Goal: Transaction & Acquisition: Purchase product/service

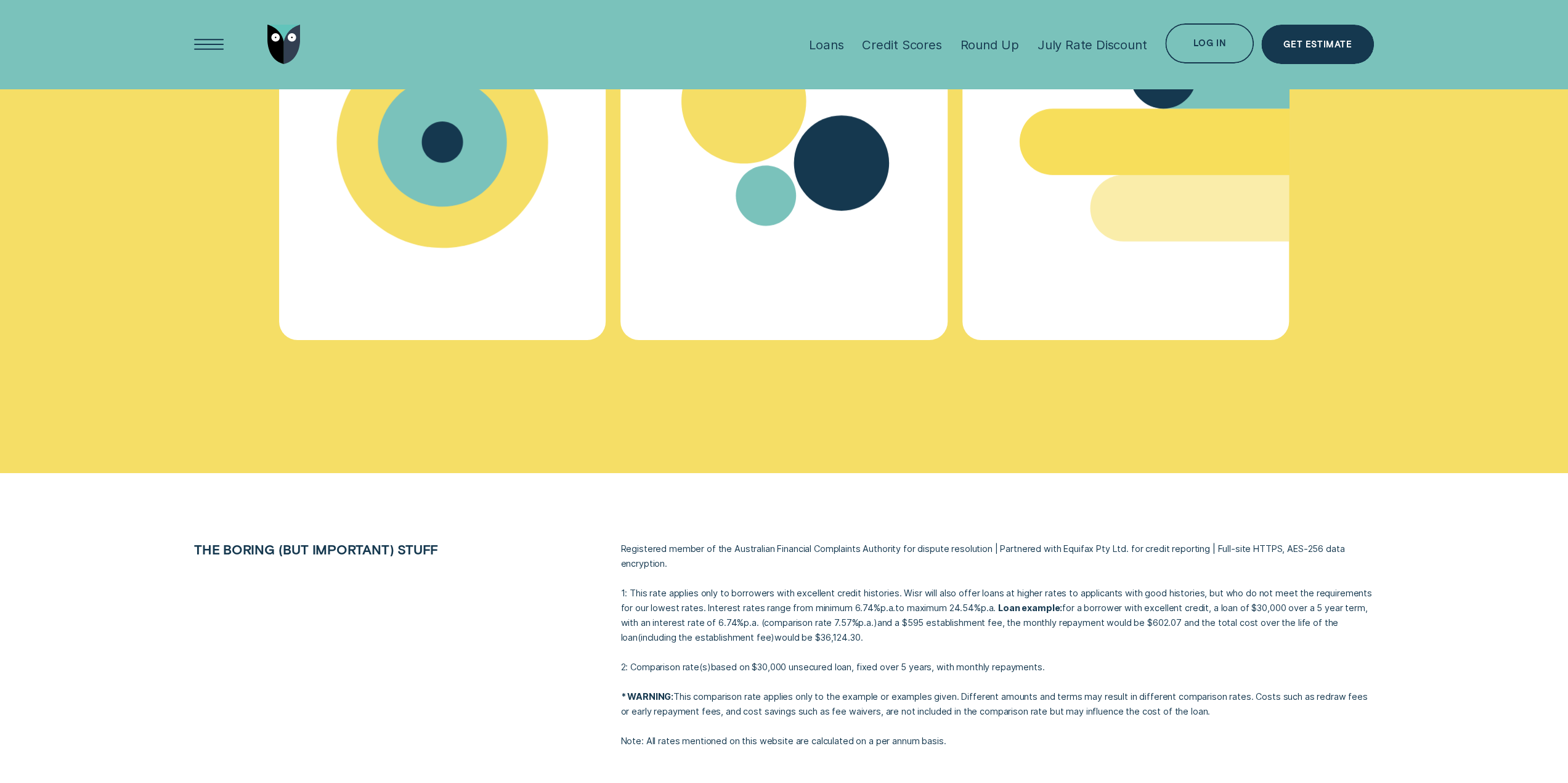
scroll to position [5606, 0]
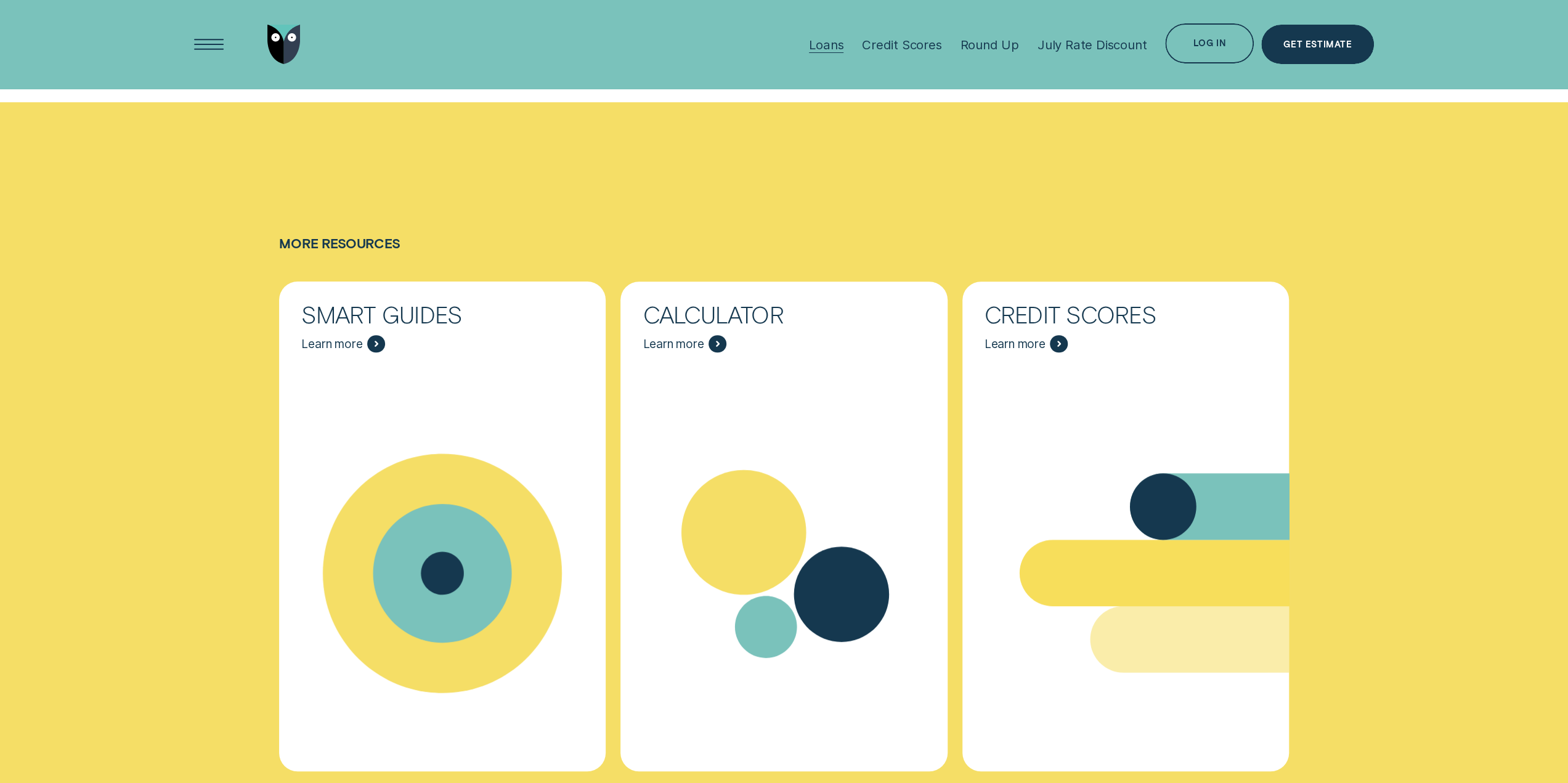
click at [830, 45] on div "Loans" at bounding box center [826, 44] width 35 height 15
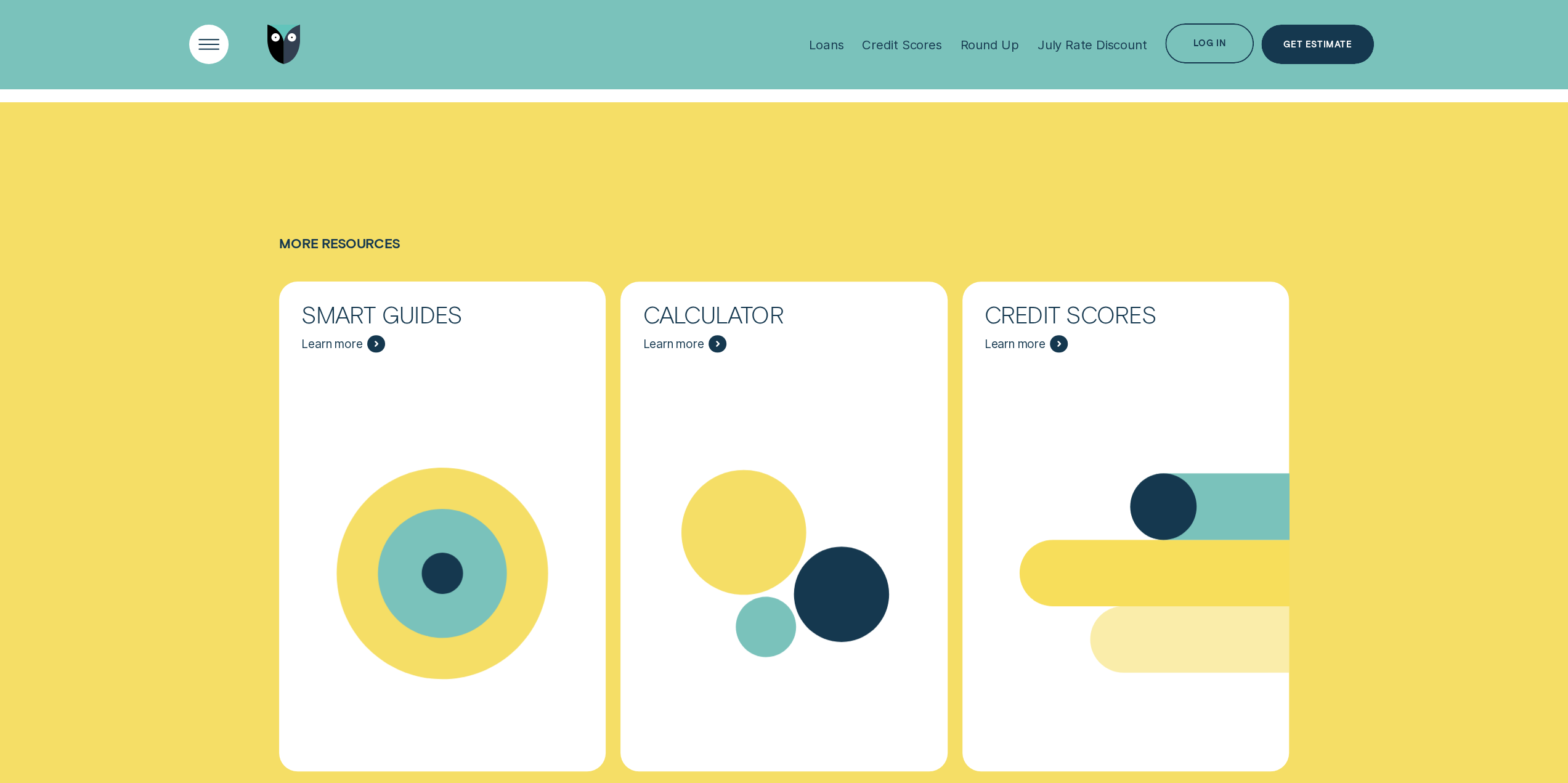
click at [205, 41] on div "Open Menu" at bounding box center [209, 44] width 56 height 56
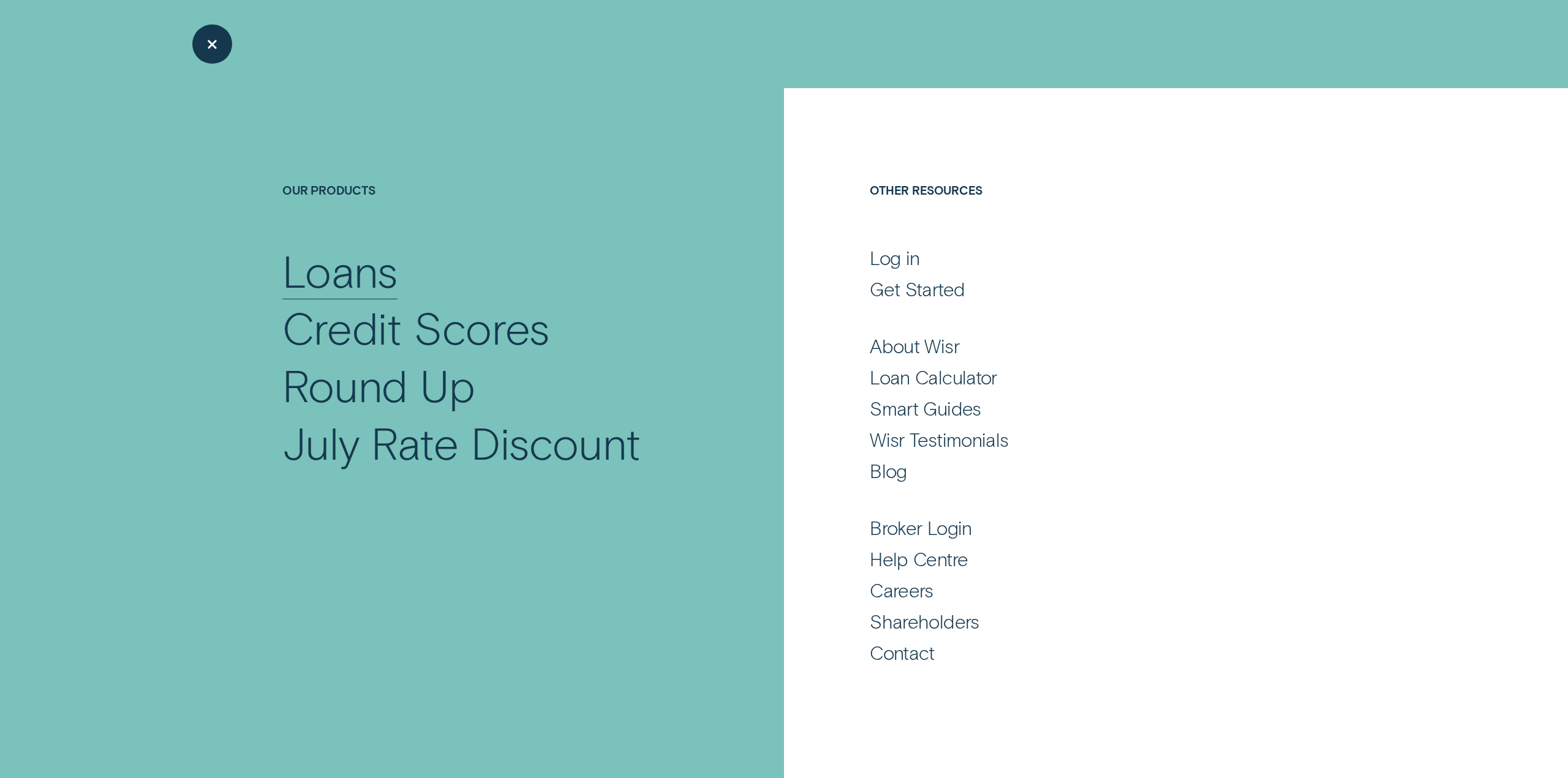
click at [344, 278] on div "Loans" at bounding box center [340, 270] width 115 height 57
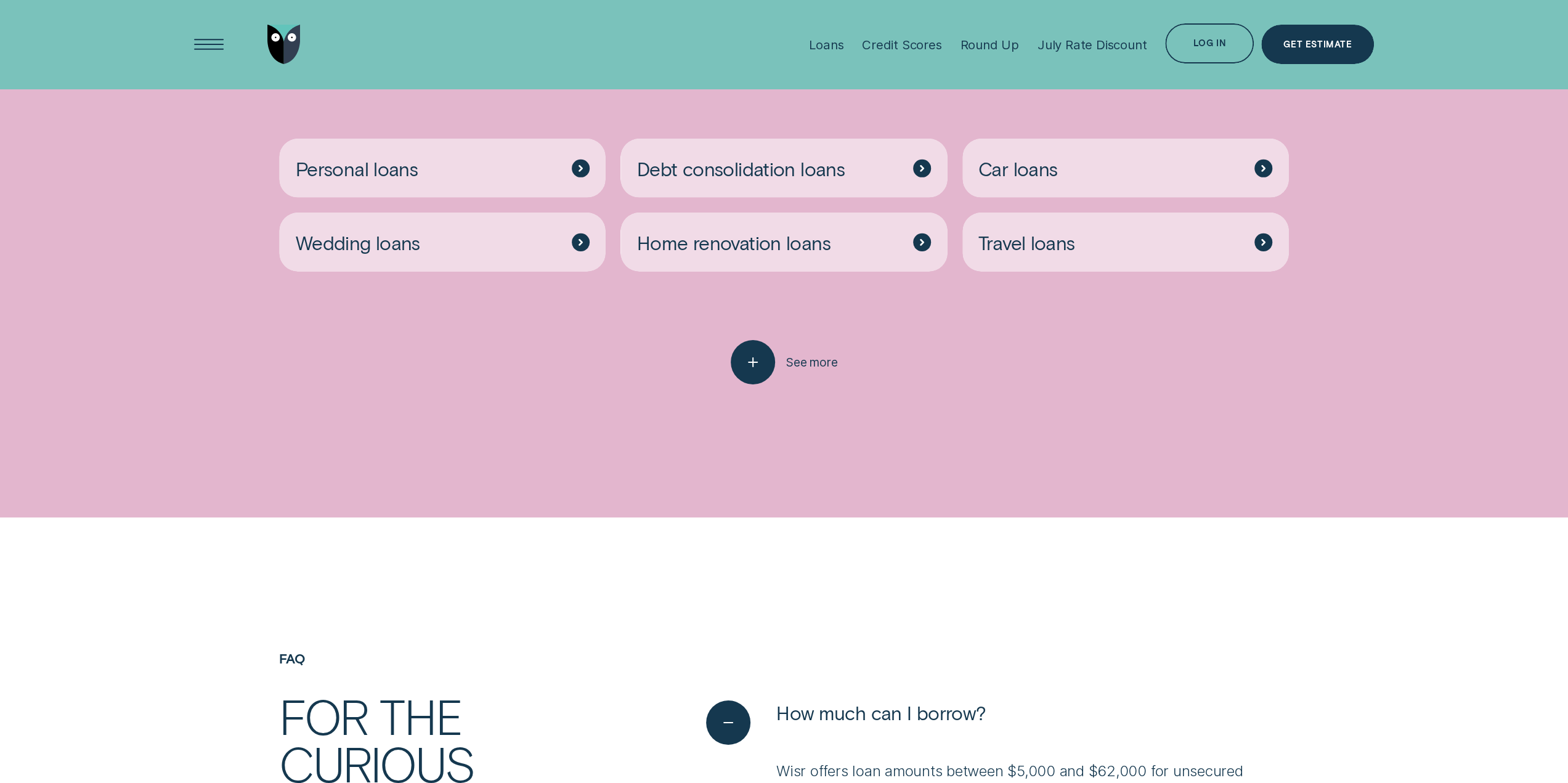
scroll to position [3758, 0]
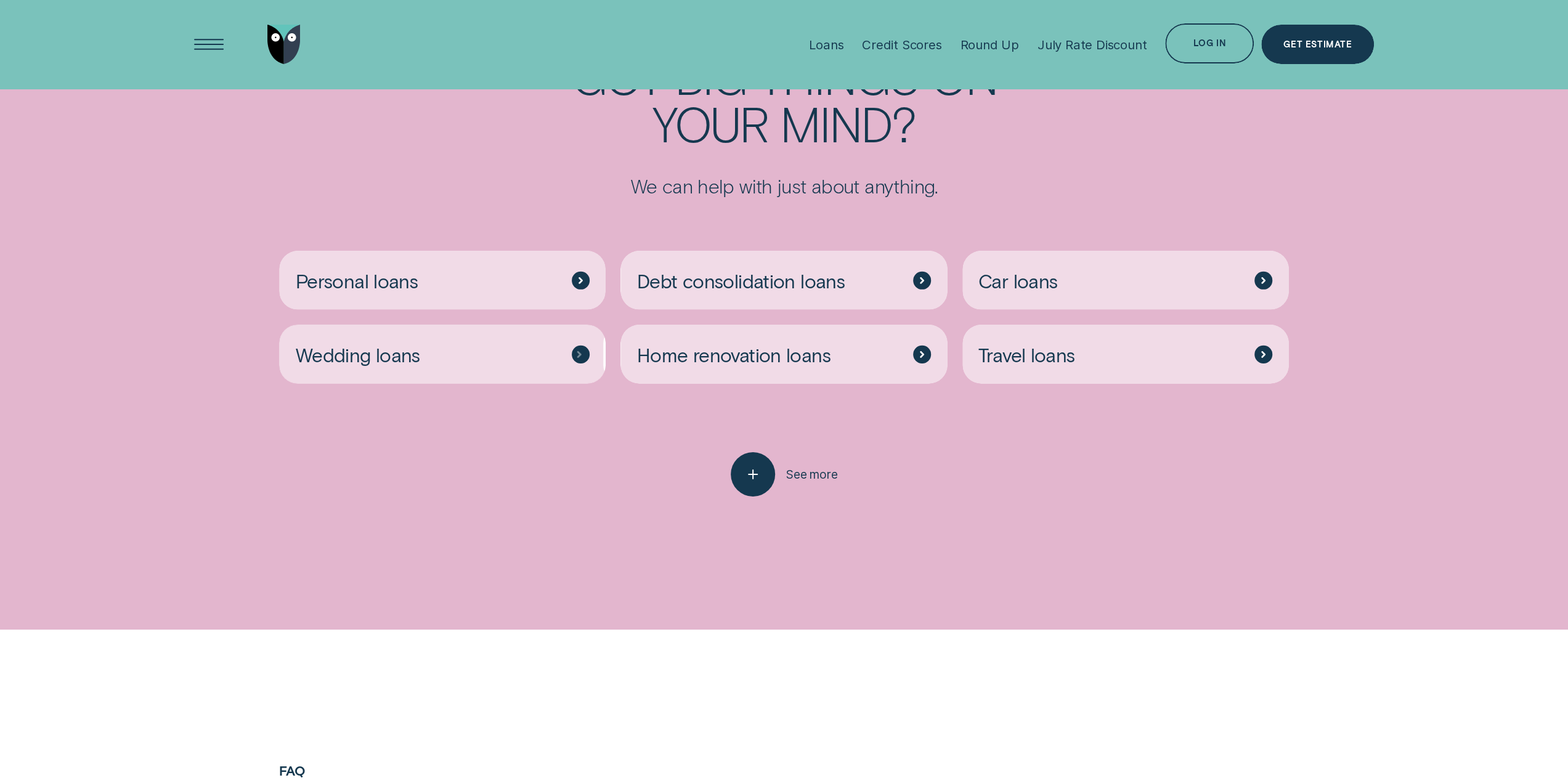
click at [491, 313] on ul "Personal loans Debt consolidation loans Car loans Wedding loans Home renovation…" at bounding box center [783, 324] width 1024 height 148
click at [495, 286] on div "Personal loans" at bounding box center [443, 280] width 327 height 59
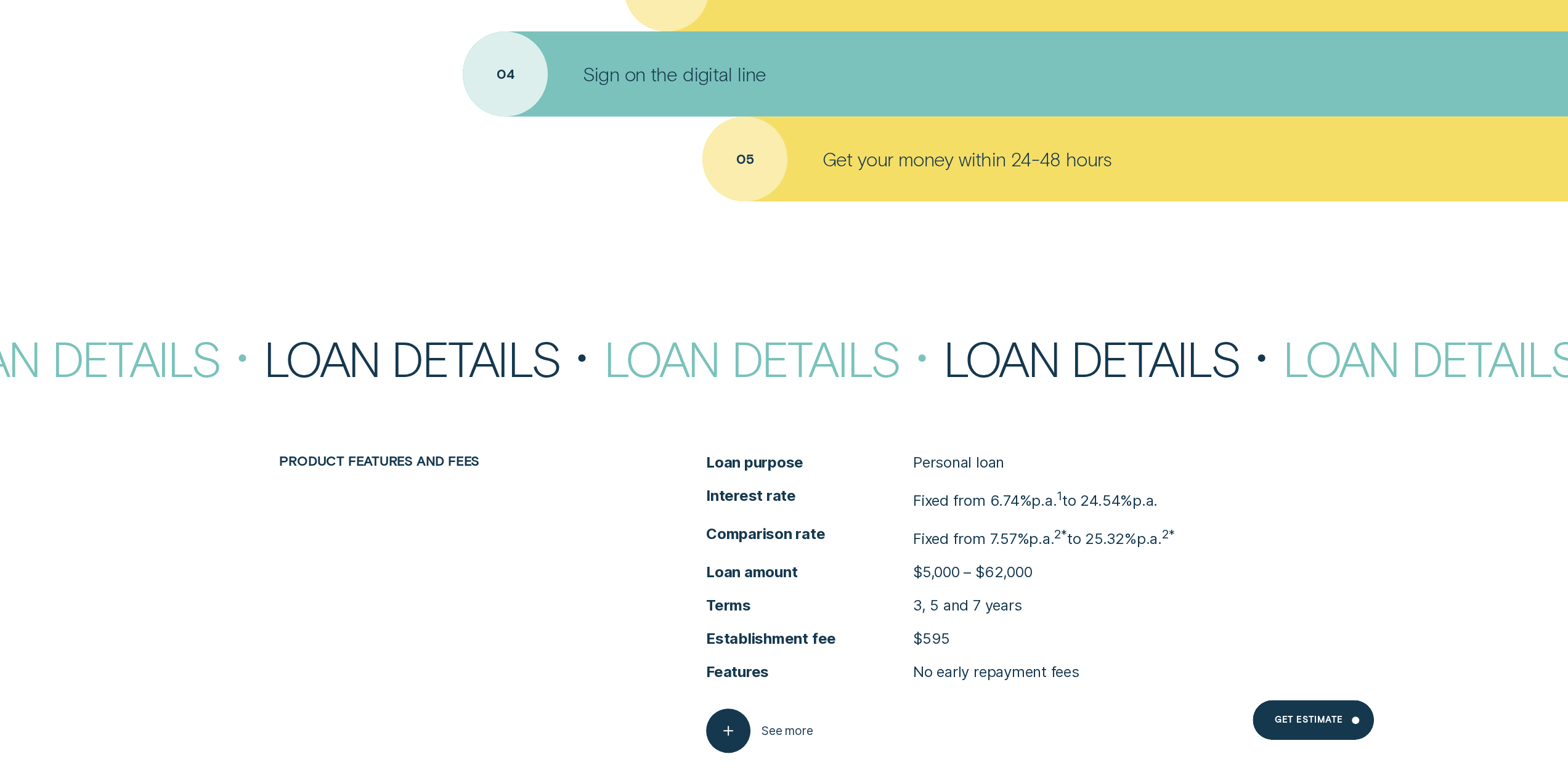
scroll to position [5606, 0]
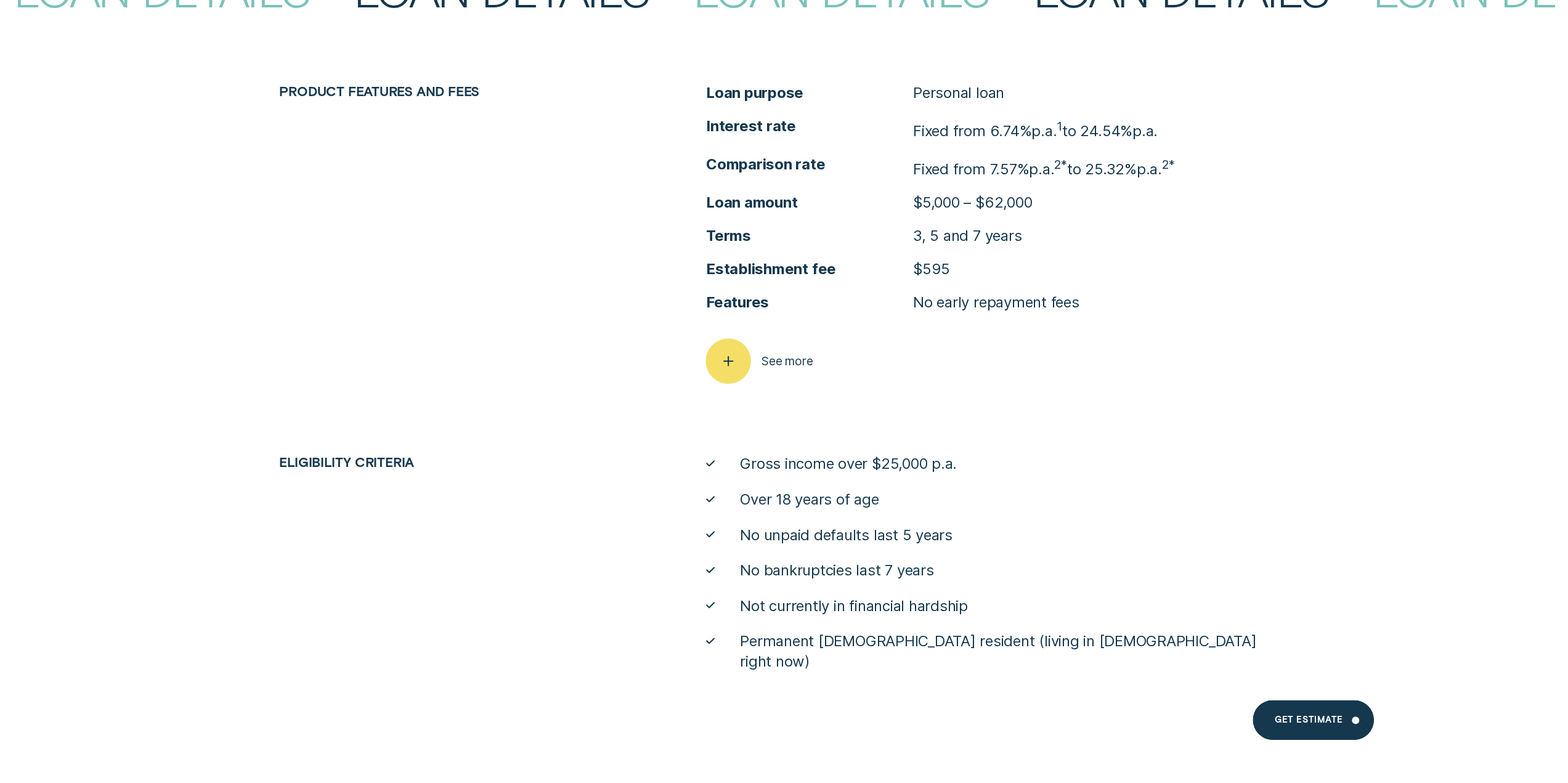
click at [732, 371] on div "button" at bounding box center [728, 361] width 45 height 45
